Goal: Task Accomplishment & Management: Use online tool/utility

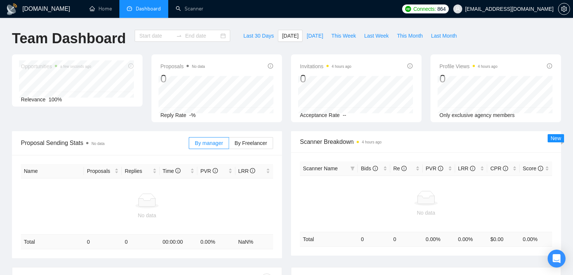
type input "[DATE]"
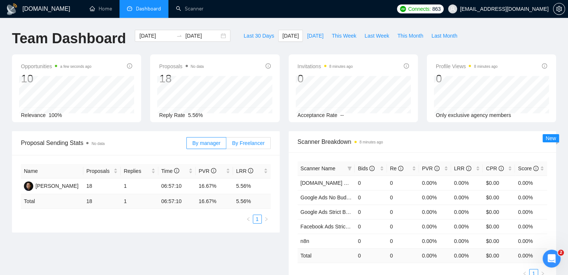
click at [246, 143] on span "By Freelancer" at bounding box center [248, 143] width 32 height 6
click at [226, 145] on input "By Freelancer" at bounding box center [226, 145] width 0 height 0
